Goal: Communication & Community: Answer question/provide support

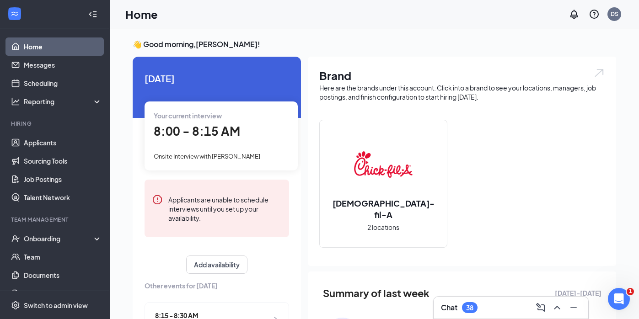
click at [507, 311] on div "Chat 38" at bounding box center [511, 307] width 140 height 15
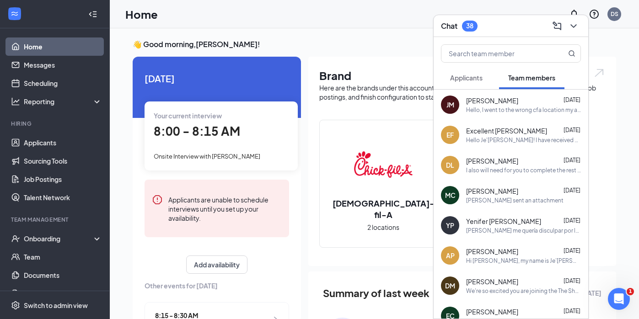
click at [484, 79] on button "Applicants" at bounding box center [466, 77] width 51 height 23
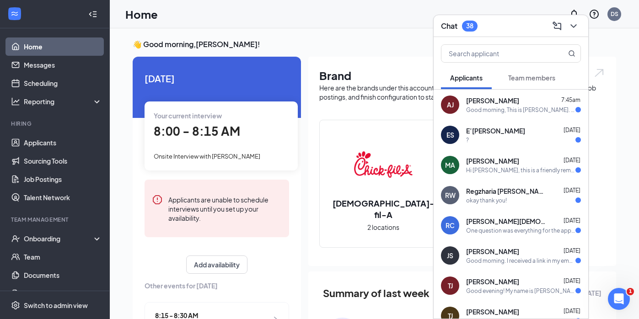
click at [501, 113] on div "Good morning, This is [PERSON_NAME]. I was offered an interview [DATE] for team…" at bounding box center [520, 110] width 109 height 8
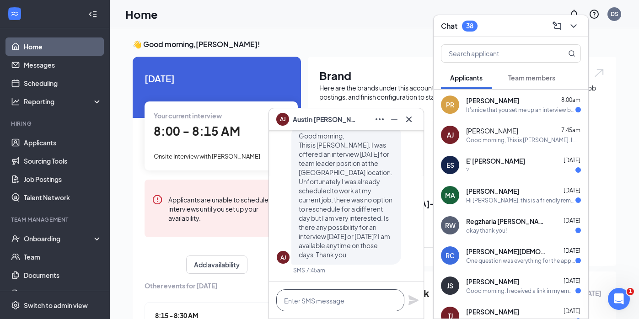
click at [301, 303] on textarea at bounding box center [340, 300] width 128 height 22
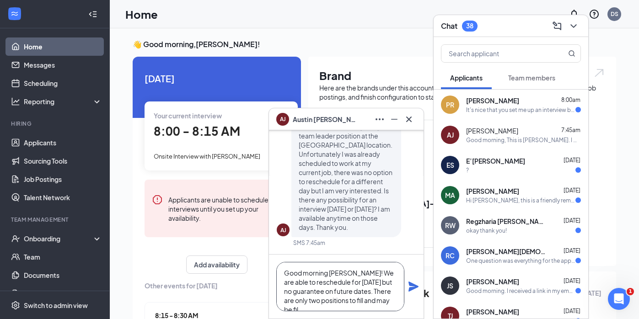
scroll to position [10, 0]
type textarea "Good morning [PERSON_NAME]! We are able to reschedule for [DATE] but no guarant…"
drag, startPoint x: 283, startPoint y: 267, endPoint x: 363, endPoint y: 308, distance: 89.4
click at [363, 308] on textarea "Good morning [PERSON_NAME]! We are able to reschedule for [DATE] but no guarant…" at bounding box center [340, 286] width 128 height 49
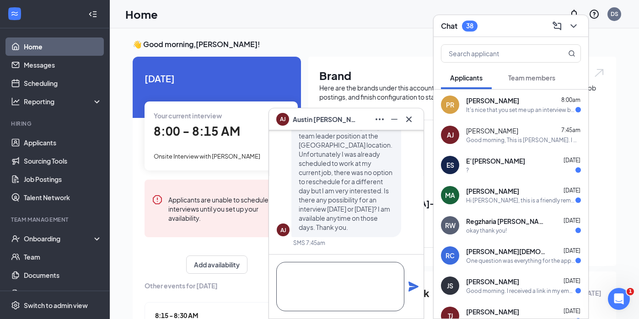
scroll to position [0, 0]
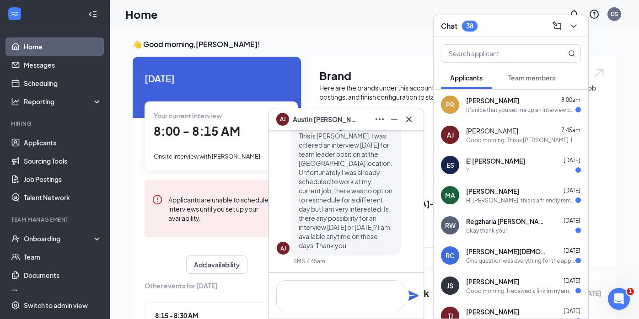
click at [486, 113] on div "It's nice that you set me up an interview but I can't do [DATE]. I do have a pr…" at bounding box center [520, 110] width 109 height 8
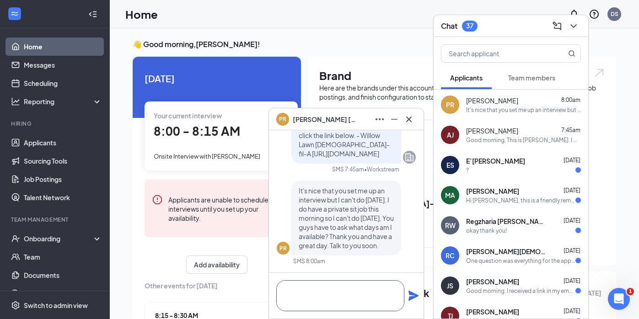
click at [350, 285] on textarea at bounding box center [340, 295] width 128 height 31
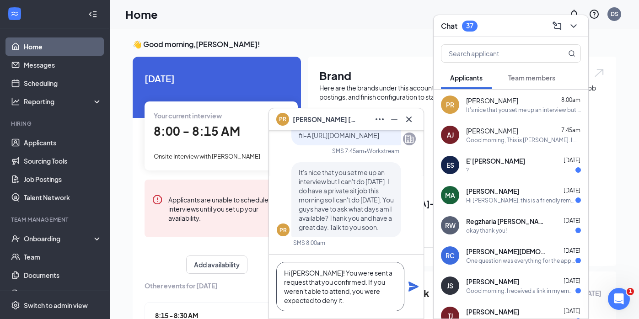
scroll to position [10, 0]
click at [301, 299] on textarea "Hi [PERSON_NAME]! You were sent a request that you confirmed. If you weren't ab…" at bounding box center [340, 286] width 128 height 49
type textarea "Hi [PERSON_NAME]! You were sent a request that you confirmed. If you weren't ab…"
click at [410, 282] on icon "Plane" at bounding box center [413, 286] width 11 height 11
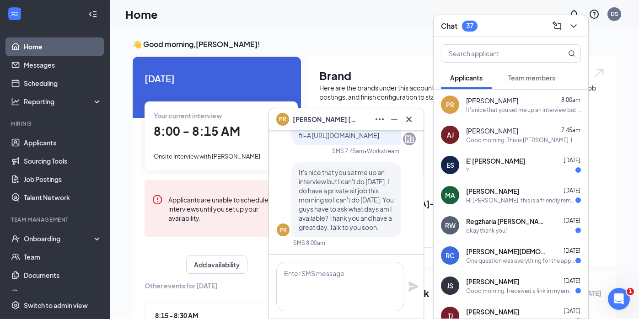
scroll to position [0, 0]
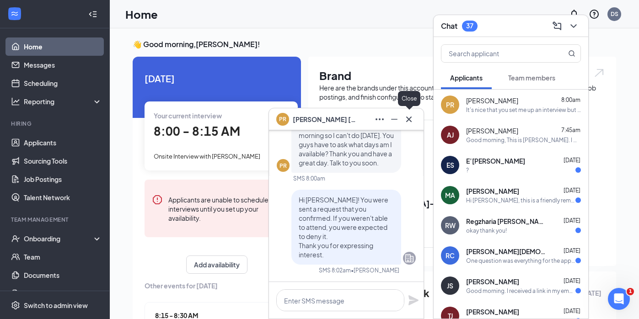
click at [410, 118] on icon "Cross" at bounding box center [408, 119] width 11 height 11
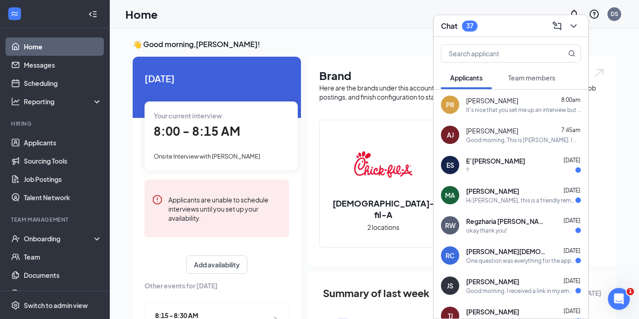
click at [473, 152] on div "ES E’[PERSON_NAME] [DATE] ?" at bounding box center [511, 165] width 155 height 30
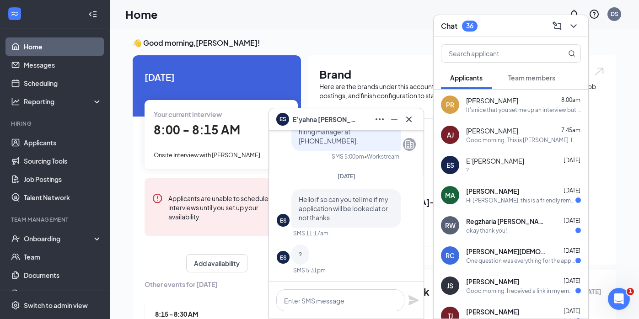
click at [318, 118] on span "E’[PERSON_NAME]" at bounding box center [325, 119] width 64 height 10
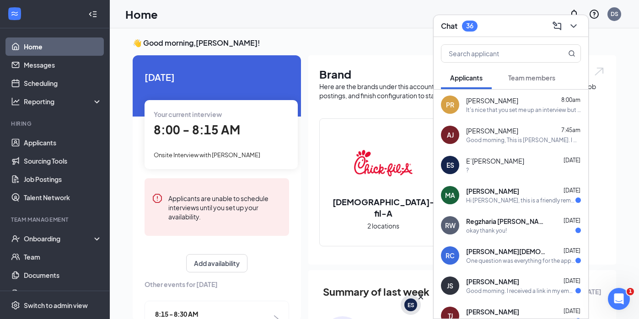
click at [412, 309] on div "ES" at bounding box center [410, 305] width 7 height 8
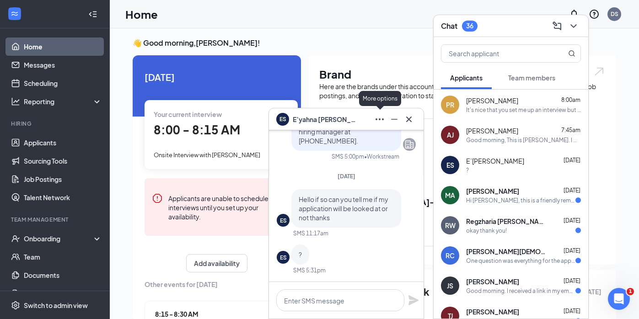
click at [381, 120] on icon "Ellipses" at bounding box center [379, 119] width 11 height 11
click at [391, 117] on icon "Minimize" at bounding box center [394, 119] width 11 height 11
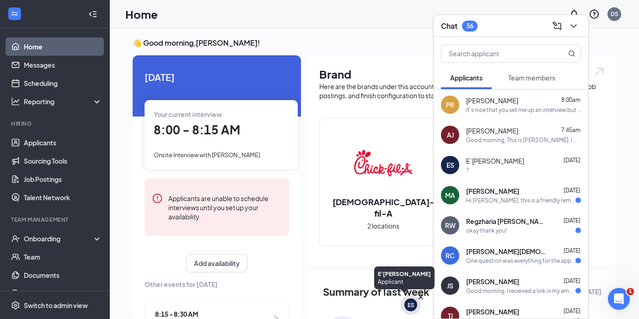
click at [409, 302] on div "ES" at bounding box center [410, 305] width 7 height 8
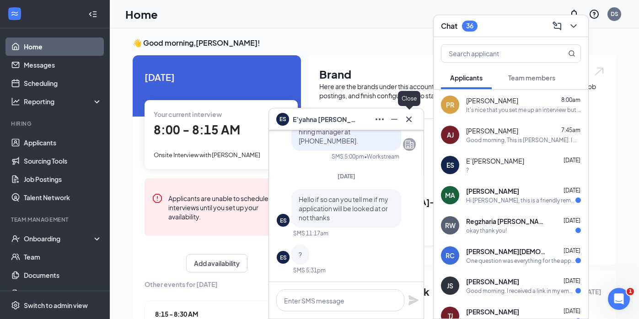
click at [410, 120] on icon "Cross" at bounding box center [408, 118] width 5 height 5
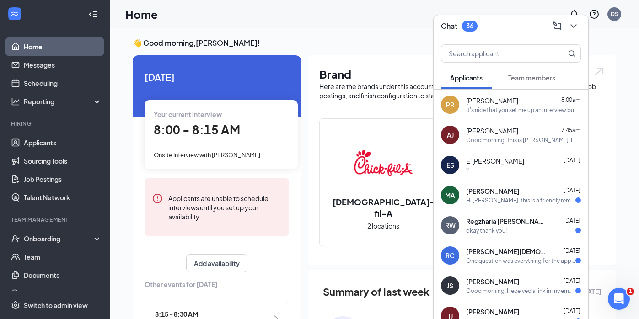
click at [501, 193] on span "[PERSON_NAME]" at bounding box center [492, 191] width 53 height 9
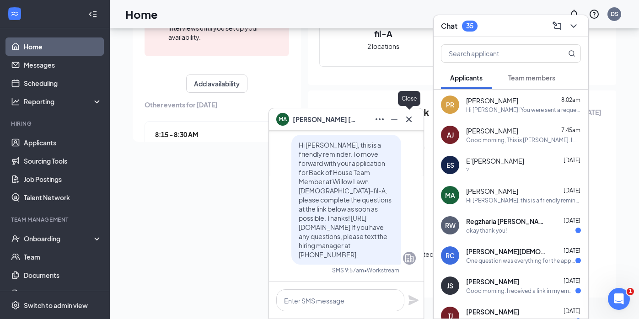
click at [409, 123] on icon "Cross" at bounding box center [408, 119] width 11 height 11
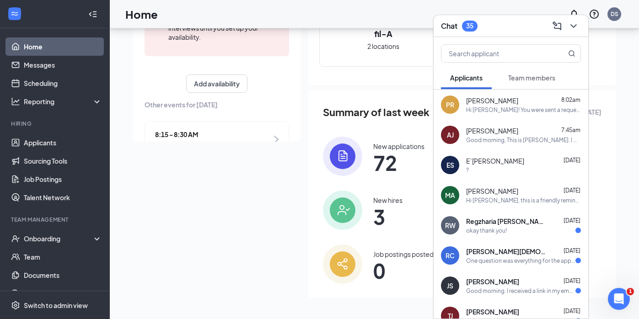
click at [506, 230] on div "okay thank you!" at bounding box center [486, 231] width 41 height 8
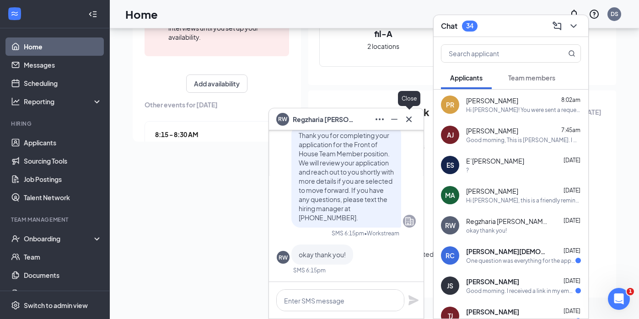
click at [411, 121] on icon "Cross" at bounding box center [408, 118] width 5 height 5
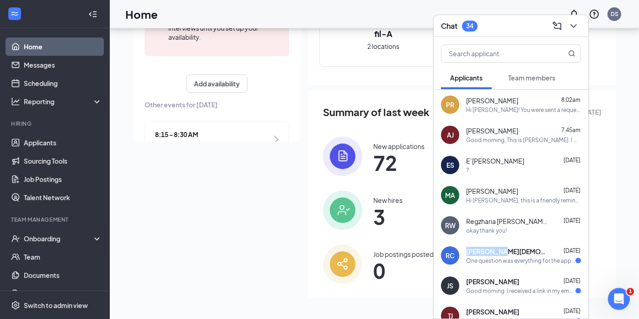
click at [498, 247] on span "[PERSON_NAME][DEMOGRAPHIC_DATA]" at bounding box center [507, 251] width 82 height 9
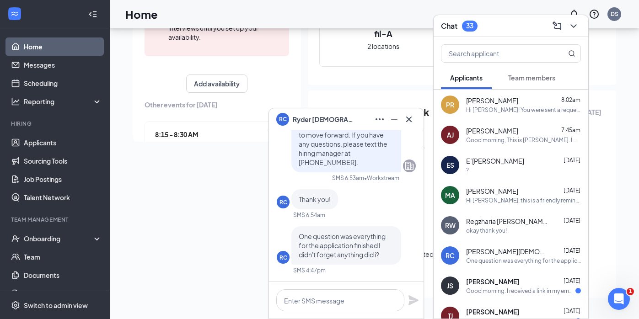
click at [380, 268] on div "RC One question was everything for the application finished I didn't forget any…" at bounding box center [346, 250] width 139 height 48
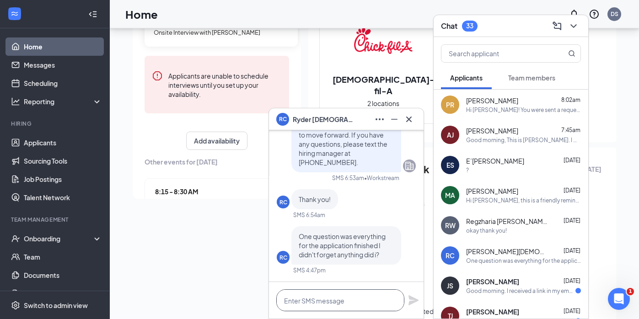
click at [332, 310] on textarea at bounding box center [340, 300] width 128 height 22
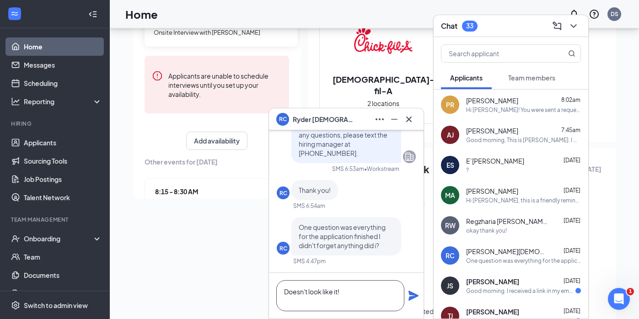
type textarea "Doesn't look like it!"
click at [408, 298] on icon "Plane" at bounding box center [413, 295] width 11 height 11
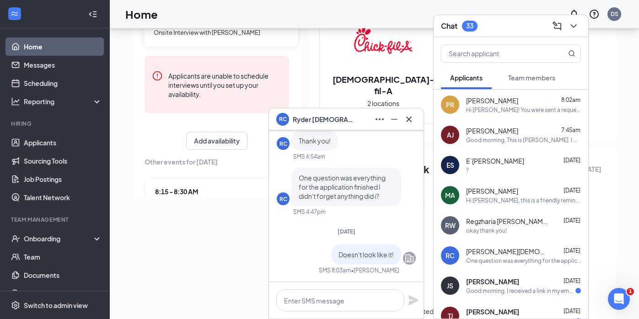
click at [496, 293] on div "Good morning. I received a link in my email to answer more questions after appl…" at bounding box center [520, 291] width 109 height 8
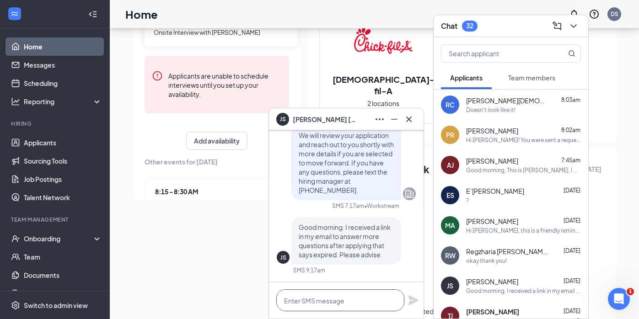
click at [386, 294] on textarea at bounding box center [340, 300] width 128 height 22
click at [412, 123] on icon "Cross" at bounding box center [408, 119] width 11 height 11
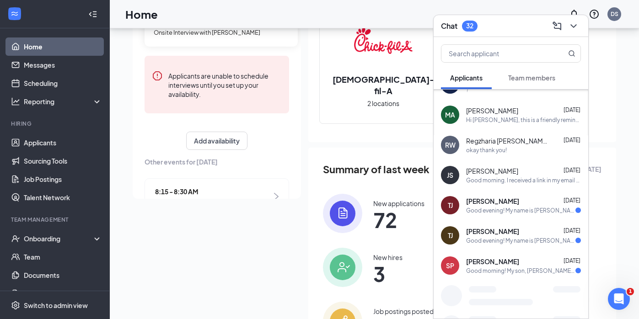
scroll to position [112, 0]
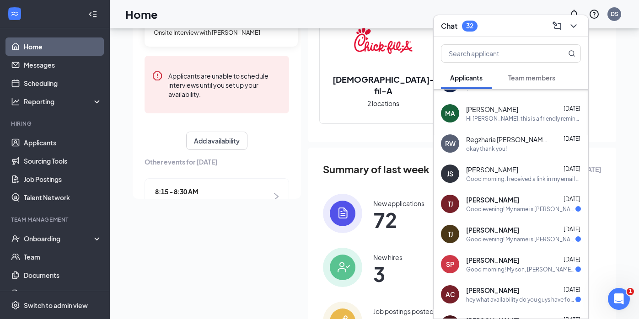
click at [495, 218] on div "[PERSON_NAME] TeAzyah [PERSON_NAME] [DATE] Good evening! My name is [PERSON_NAM…" at bounding box center [511, 204] width 155 height 30
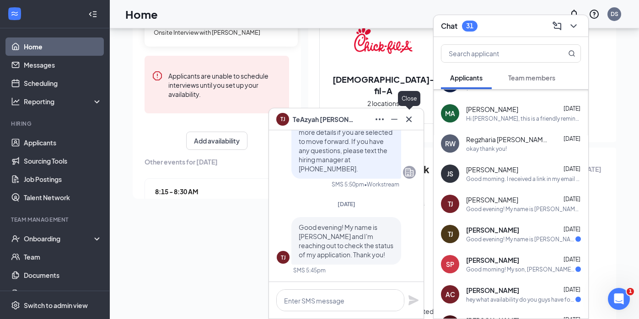
click at [411, 126] on button at bounding box center [408, 119] width 15 height 15
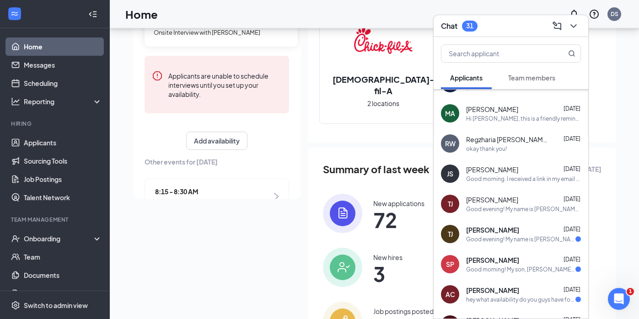
click at [495, 227] on span "[PERSON_NAME]" at bounding box center [492, 229] width 53 height 9
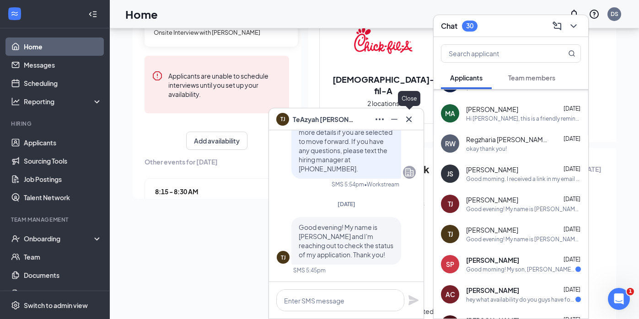
click at [409, 120] on icon "Cross" at bounding box center [408, 119] width 11 height 11
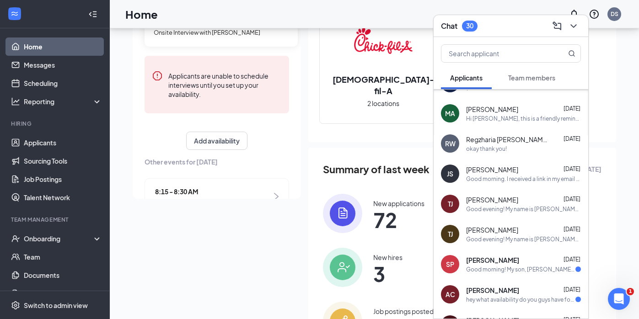
click at [514, 275] on div "[PERSON_NAME] [DATE] Good morning! My son, [PERSON_NAME], applied for positions…" at bounding box center [511, 264] width 155 height 30
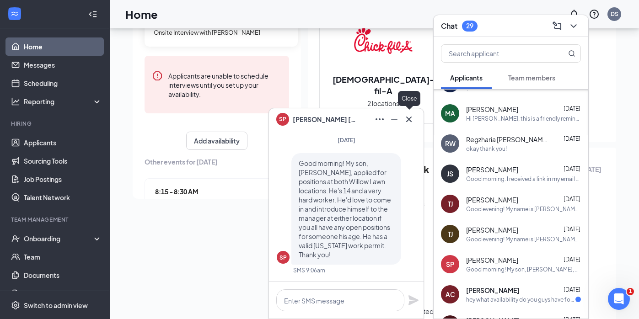
click at [408, 123] on icon "Cross" at bounding box center [408, 119] width 11 height 11
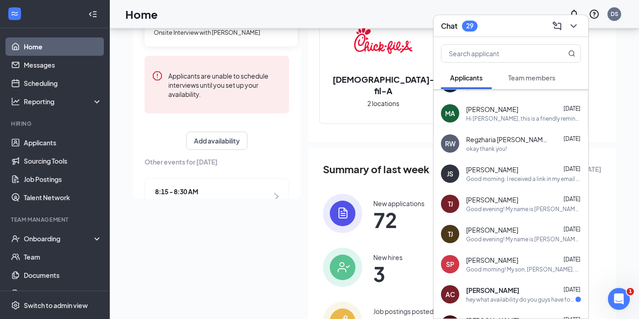
click at [515, 290] on span "[PERSON_NAME]" at bounding box center [492, 290] width 53 height 9
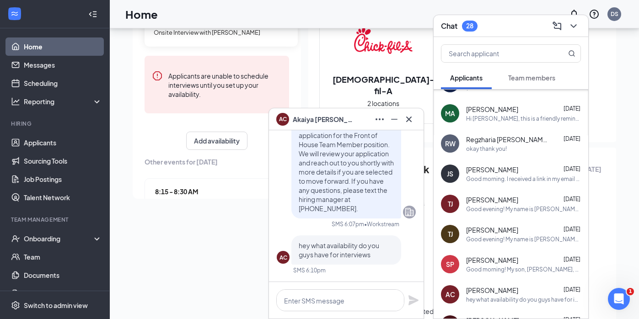
click at [417, 117] on div "AC [PERSON_NAME]" at bounding box center [346, 119] width 155 height 22
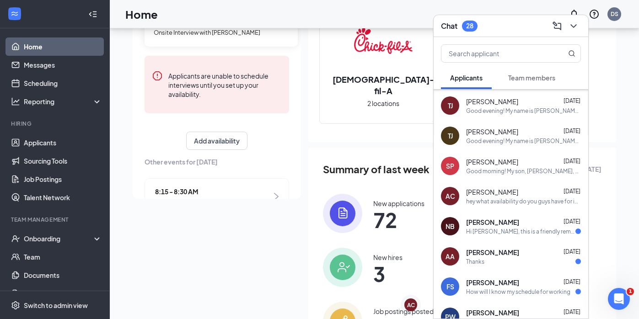
scroll to position [213, 0]
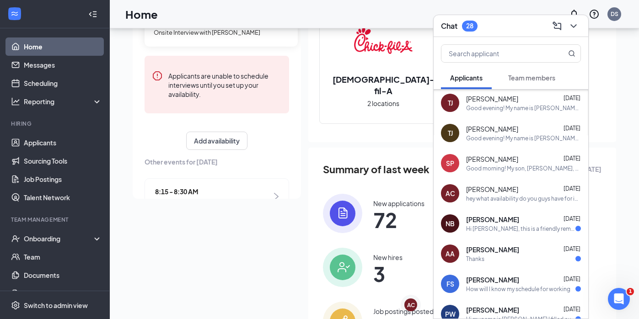
click at [535, 236] on div "NB [PERSON_NAME] [DATE] Hi [PERSON_NAME], this is a friendly reminder. Your int…" at bounding box center [511, 224] width 155 height 30
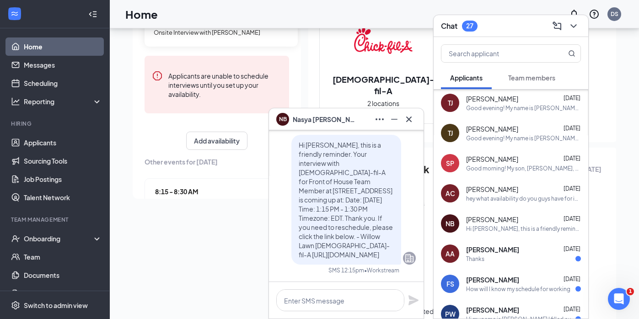
scroll to position [0, 0]
click at [415, 117] on button at bounding box center [408, 119] width 15 height 15
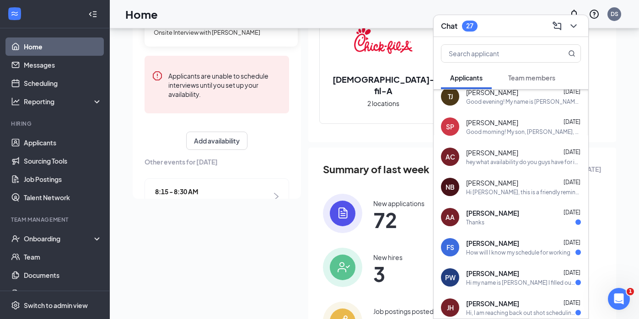
scroll to position [261, 0]
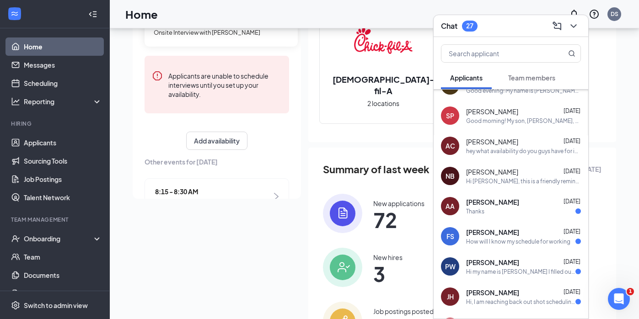
click at [521, 233] on div "[PERSON_NAME] [DATE]" at bounding box center [523, 232] width 115 height 9
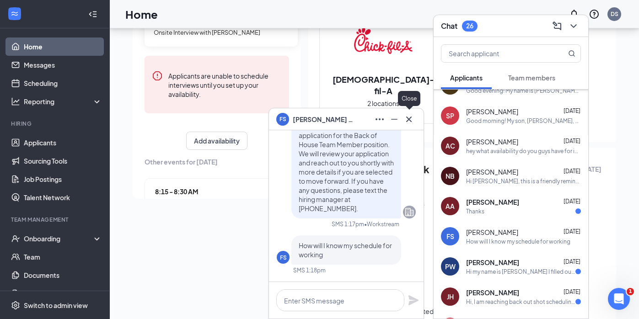
click at [408, 119] on icon "Cross" at bounding box center [408, 118] width 5 height 5
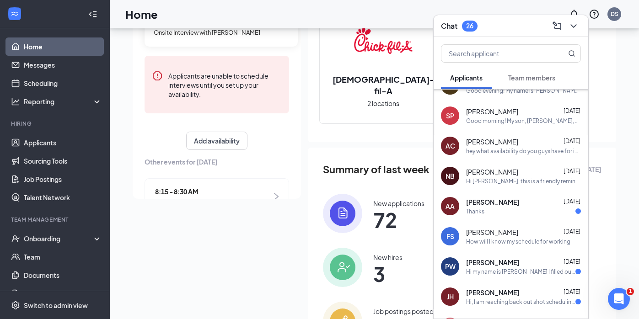
click at [509, 233] on div "[PERSON_NAME] [DATE]" at bounding box center [523, 232] width 115 height 9
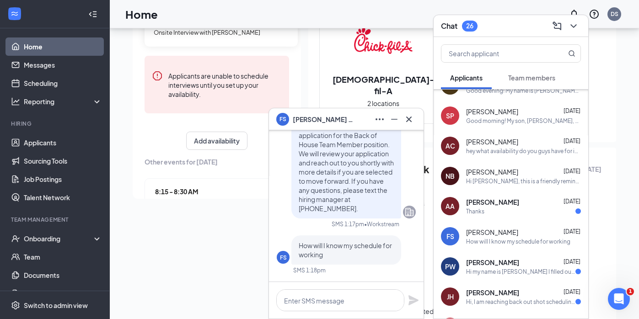
click at [417, 120] on div "FS [PERSON_NAME]" at bounding box center [346, 119] width 155 height 22
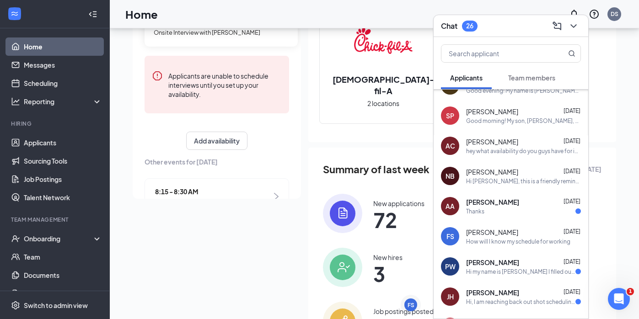
click at [469, 220] on div "AA [PERSON_NAME] [DATE] Thanks" at bounding box center [511, 206] width 155 height 30
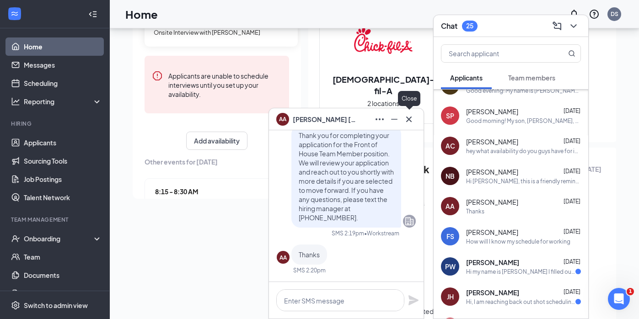
click at [408, 123] on icon "Cross" at bounding box center [408, 119] width 11 height 11
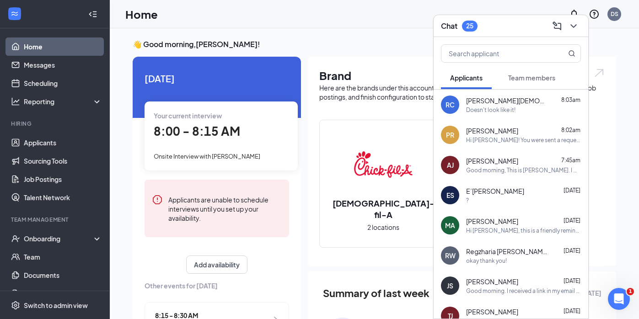
scroll to position [0, 0]
